Goal: Task Accomplishment & Management: Use online tool/utility

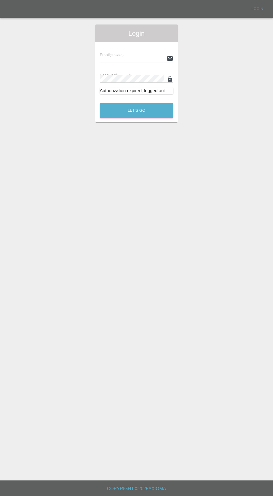
click at [125, 59] on input "text" at bounding box center [132, 58] width 65 height 8
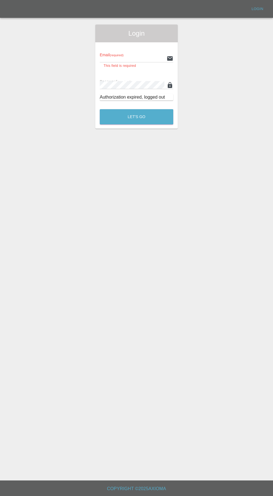
type input "[EMAIL_ADDRESS][DOMAIN_NAME]"
click at [100, 109] on button "Let's Go" at bounding box center [137, 116] width 74 height 15
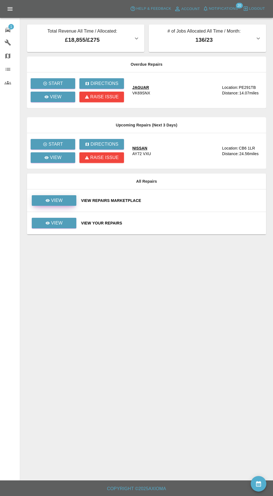
click at [50, 202] on icon at bounding box center [47, 200] width 4 height 4
